Goal: Check status: Check status

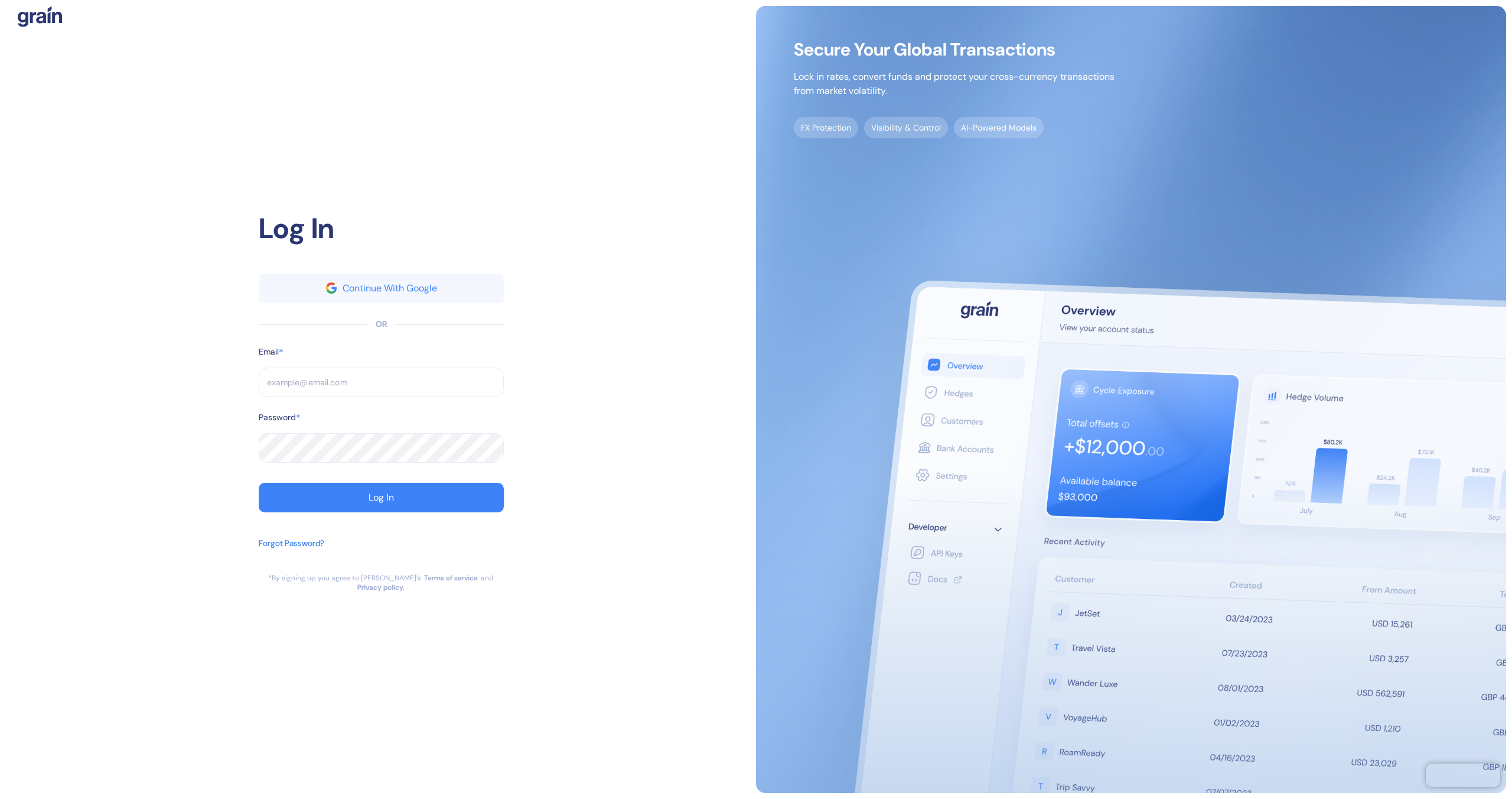
click at [458, 391] on input "text" at bounding box center [381, 382] width 245 height 30
type input "[EMAIL_ADDRESS][DOMAIN_NAME]"
click at [415, 507] on button "Log In" at bounding box center [381, 497] width 245 height 30
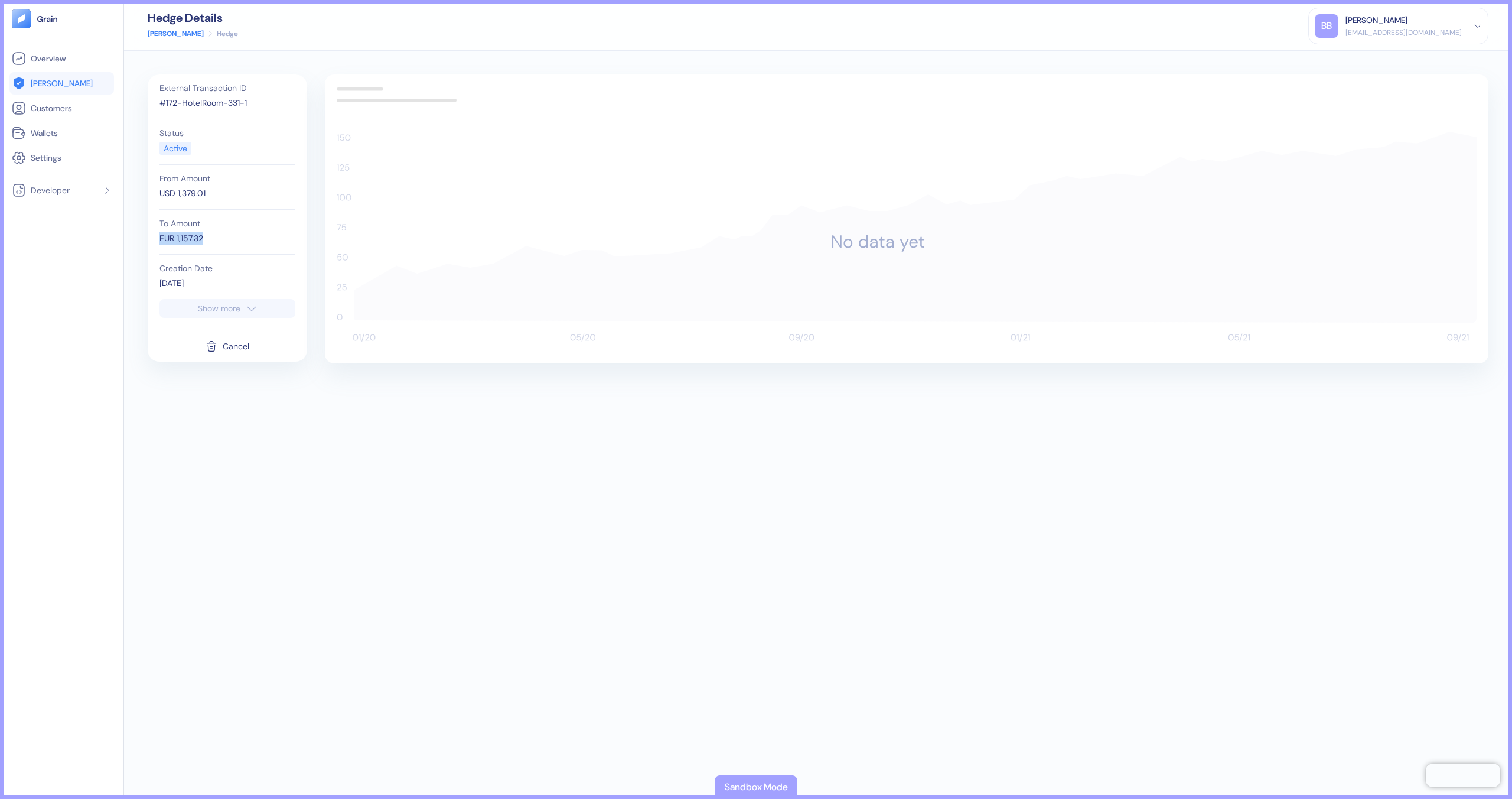
drag, startPoint x: 160, startPoint y: 236, endPoint x: 238, endPoint y: 237, distance: 78.0
click at [238, 237] on div "EUR 1,157.32" at bounding box center [227, 239] width 136 height 12
click at [213, 243] on div "EUR 1,157.32" at bounding box center [227, 239] width 136 height 12
drag, startPoint x: 232, startPoint y: 243, endPoint x: 149, endPoint y: 238, distance: 83.2
click at [149, 238] on div "External Transaction ID #172-HotelRoom-331-1 Status Active From Amount USD 1,37…" at bounding box center [227, 201] width 159 height 255
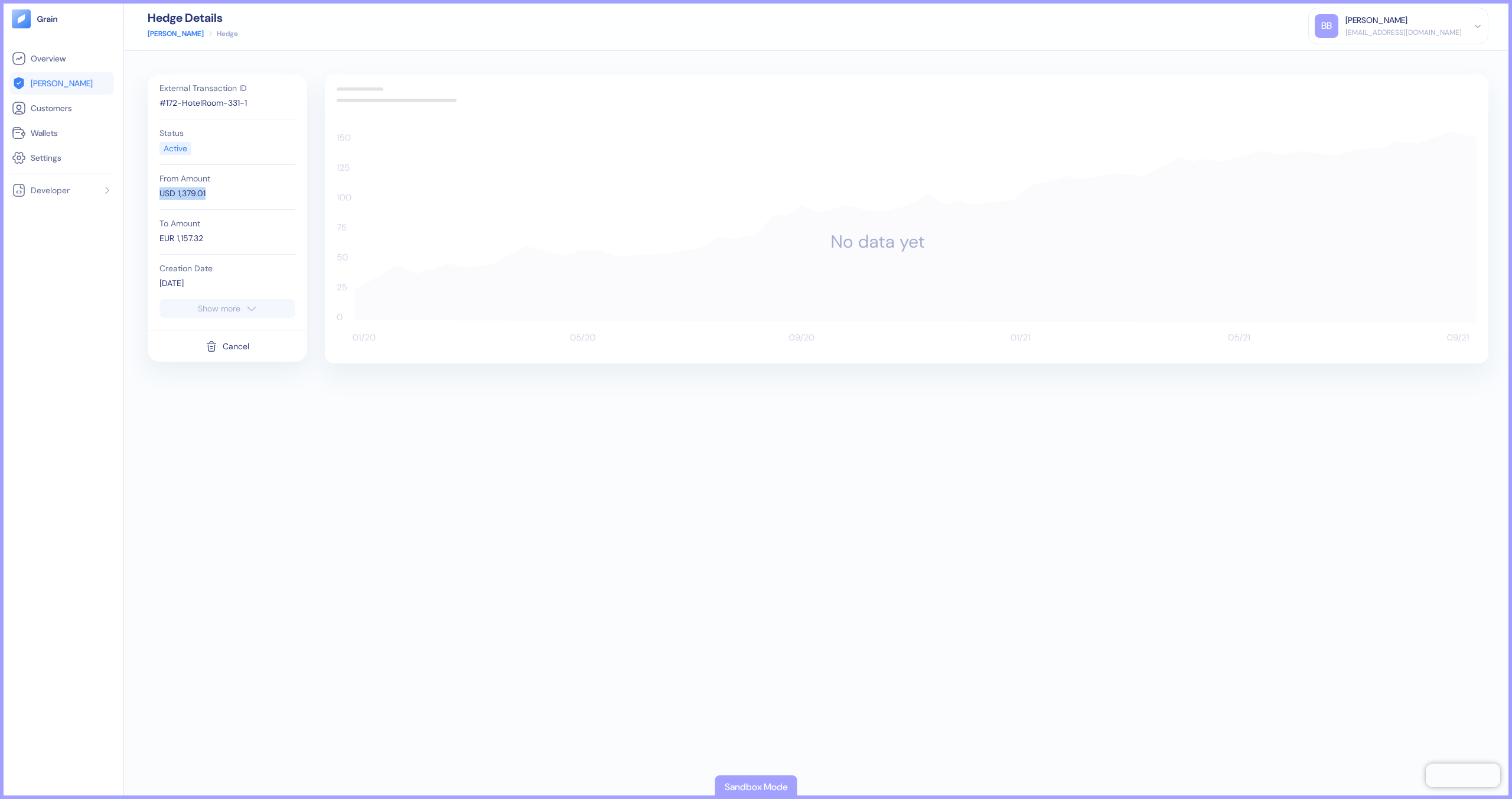
drag, startPoint x: 225, startPoint y: 193, endPoint x: 146, endPoint y: 188, distance: 79.2
click at [146, 188] on div "External Transaction ID #172-HotelRoom-331-1 Status Active From Amount USD 1,37…" at bounding box center [819, 425] width 1388 height 748
drag, startPoint x: 226, startPoint y: 242, endPoint x: 143, endPoint y: 237, distance: 83.2
click at [143, 237] on div "External Transaction ID #172-HotelRoom-331-1 Status Active From Amount USD 1,37…" at bounding box center [819, 425] width 1388 height 748
click at [211, 235] on div "EUR 1,157.32" at bounding box center [227, 239] width 136 height 12
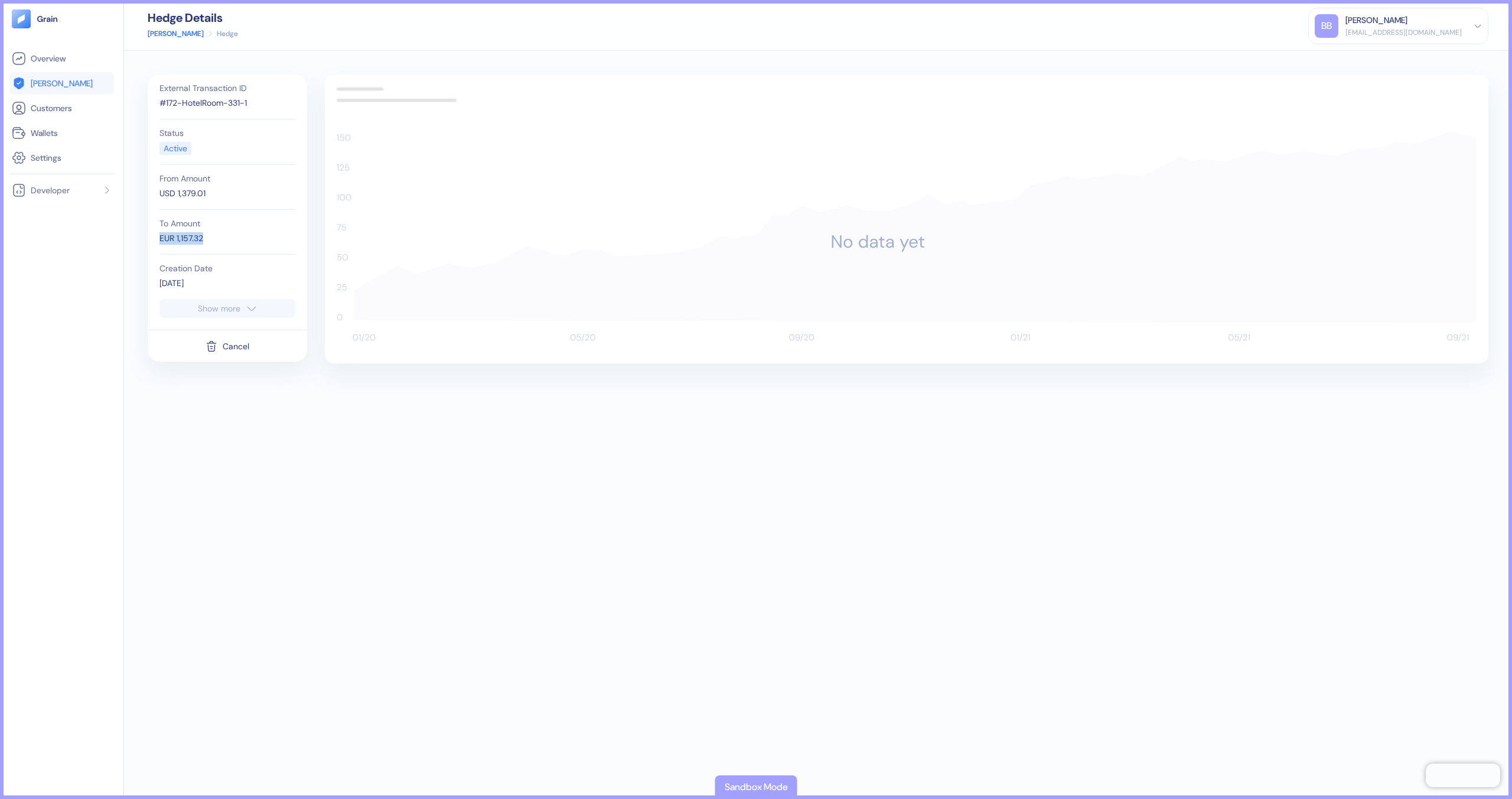
drag, startPoint x: 221, startPoint y: 239, endPoint x: 137, endPoint y: 241, distance: 84.0
click at [137, 241] on div "External Transaction ID #172-HotelRoom-331-1 Status Active From Amount USD 1,37…" at bounding box center [819, 425] width 1388 height 748
click at [69, 87] on link "[PERSON_NAME]" at bounding box center [61, 83] width 100 height 14
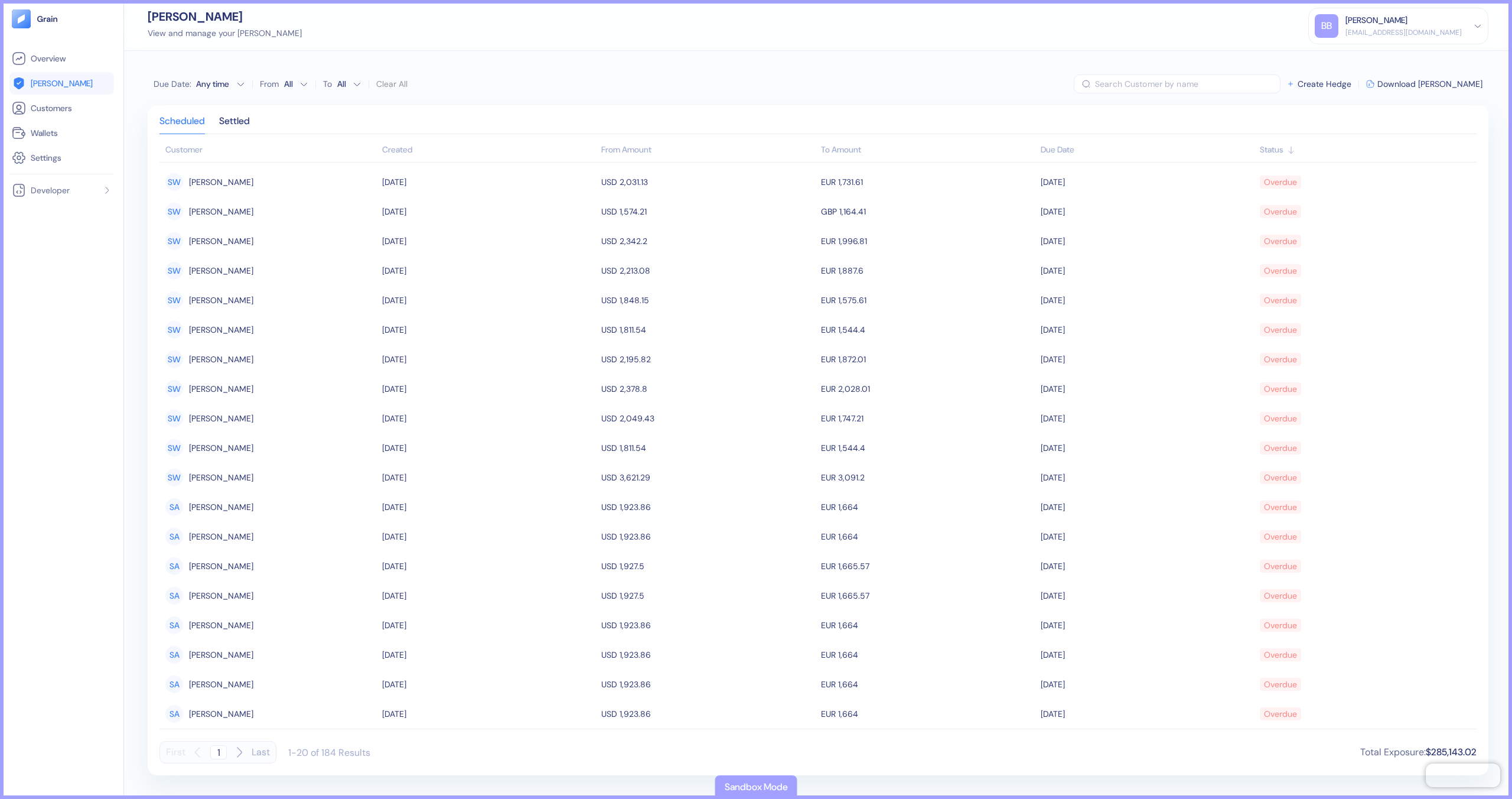
click at [1296, 151] on icon at bounding box center [1291, 150] width 10 height 10
click at [63, 151] on link "Settings" at bounding box center [61, 157] width 100 height 14
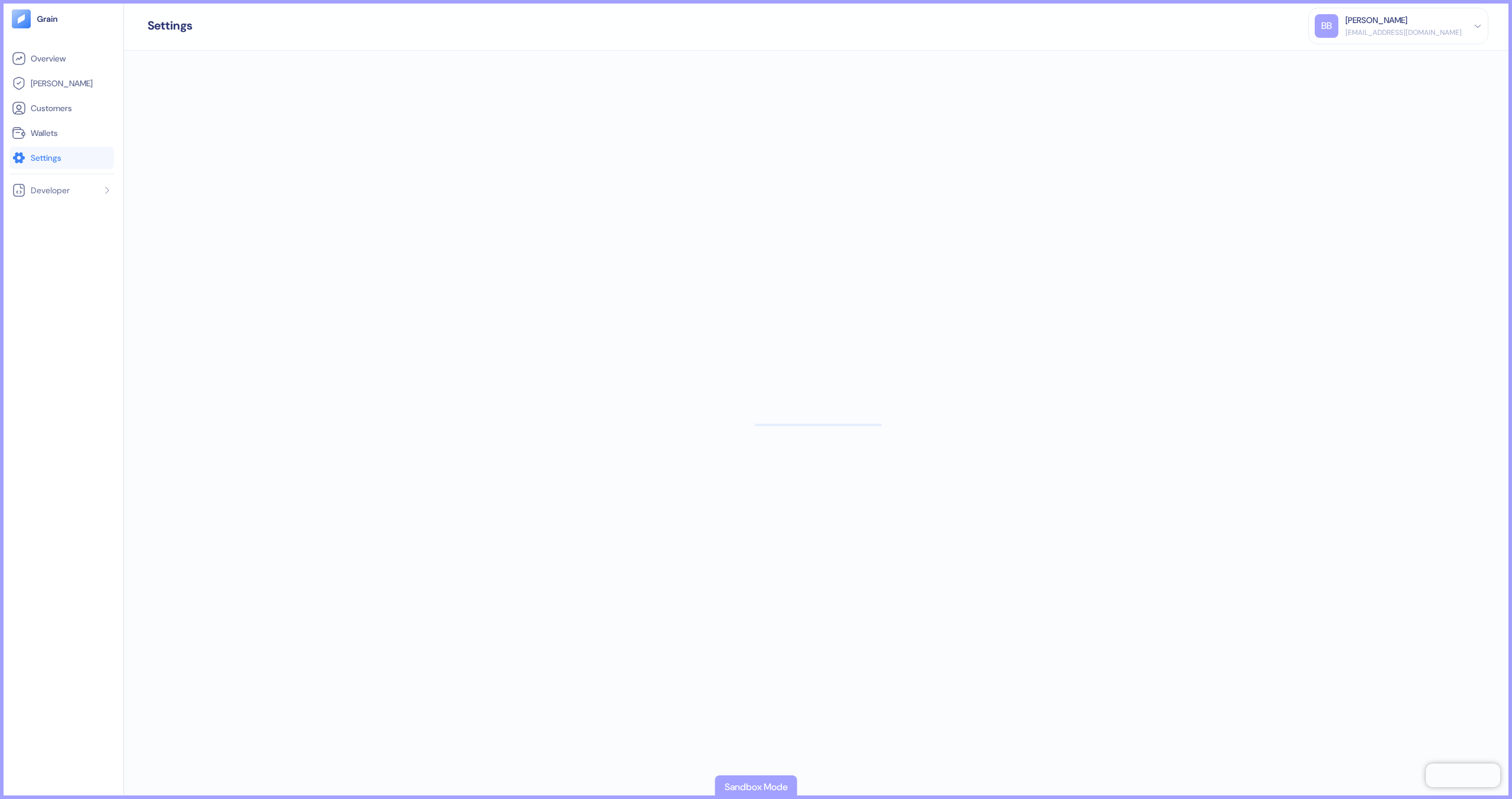
click at [63, 151] on link "Settings" at bounding box center [61, 157] width 100 height 14
click at [67, 76] on link "[PERSON_NAME]" at bounding box center [61, 83] width 100 height 14
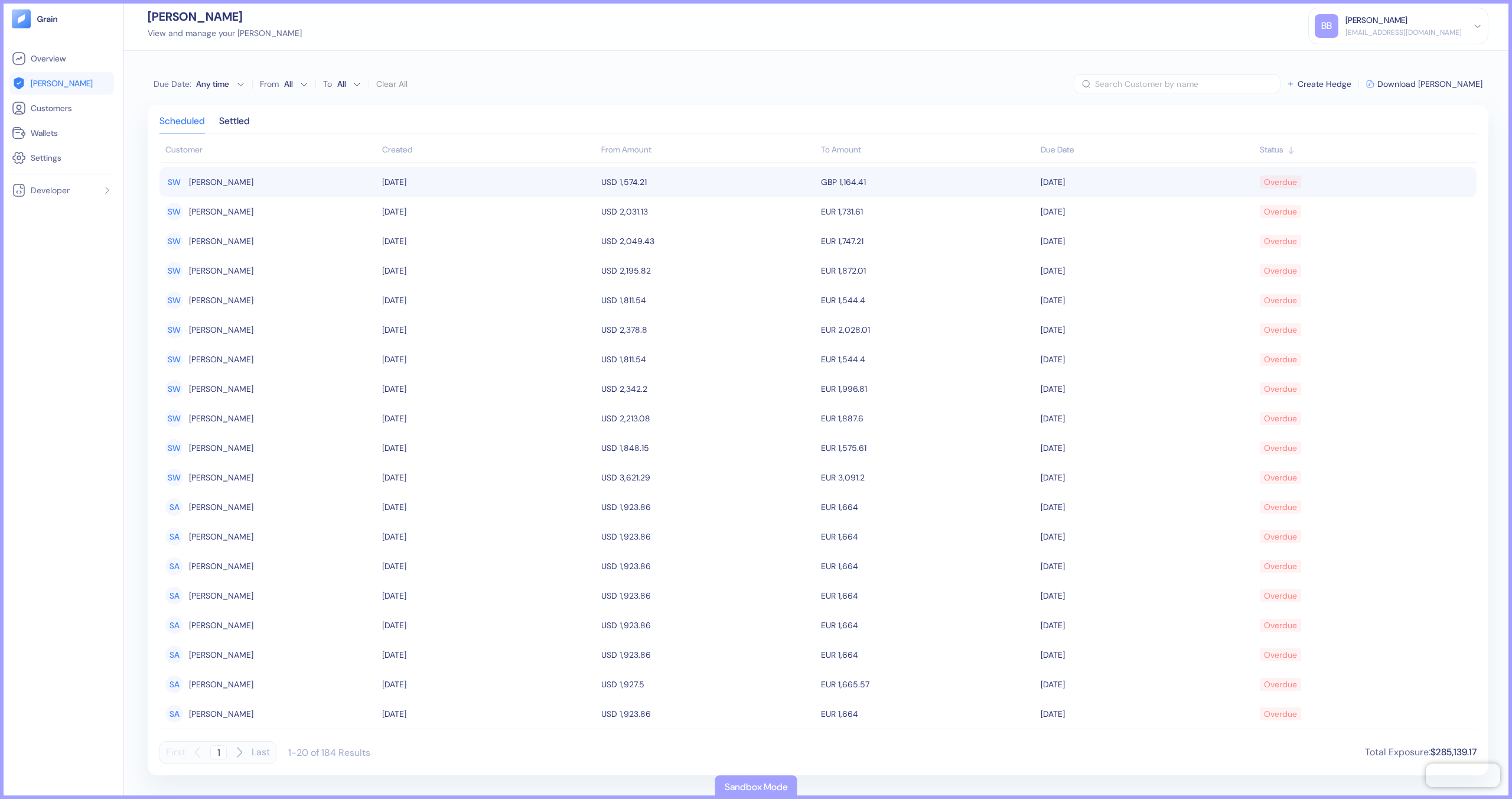
click at [522, 187] on td "07/21/2025" at bounding box center [489, 182] width 220 height 30
